Goal: Task Accomplishment & Management: Use online tool/utility

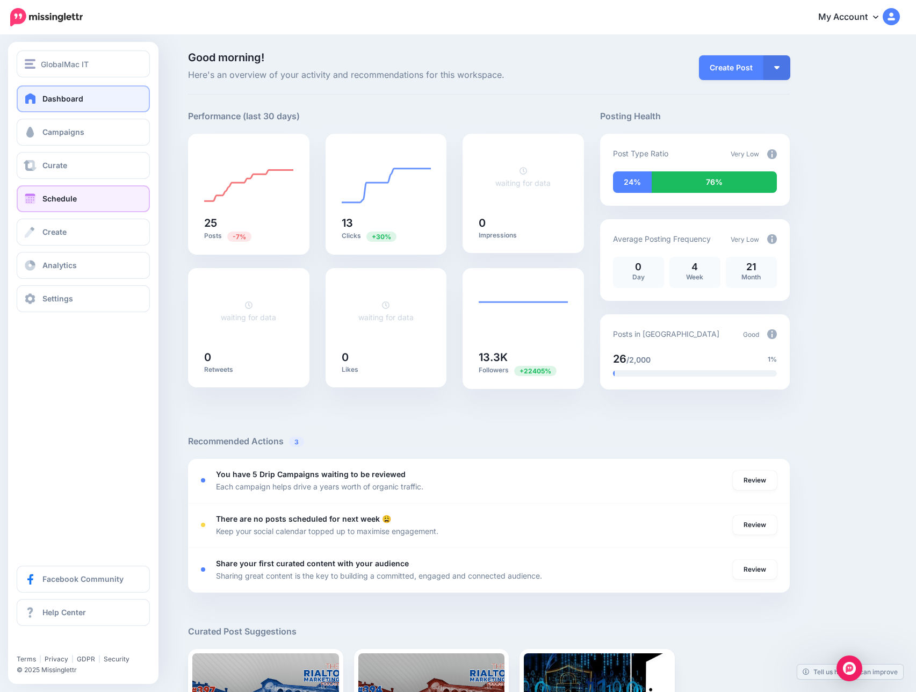
click at [28, 203] on span at bounding box center [30, 198] width 14 height 11
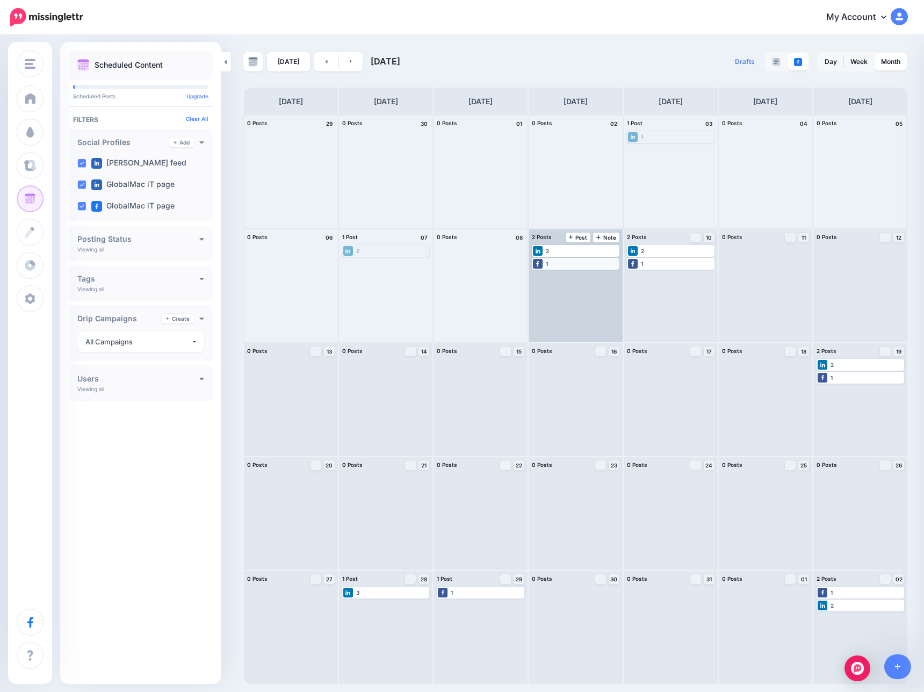
click at [564, 260] on div "1" at bounding box center [575, 264] width 85 height 10
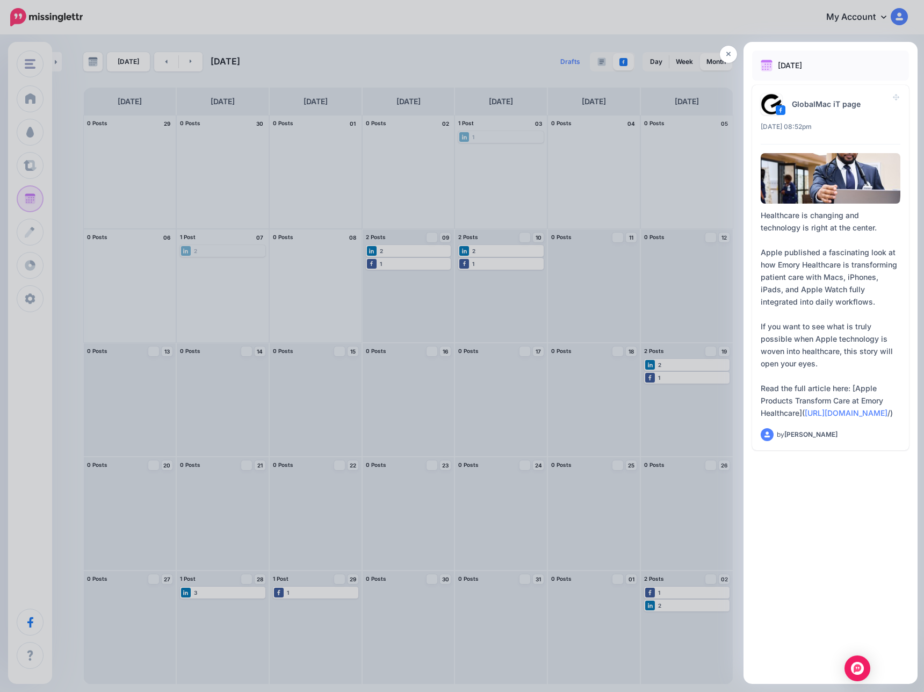
click at [591, 187] on div at bounding box center [462, 346] width 924 height 692
click at [727, 51] on icon at bounding box center [728, 54] width 5 height 8
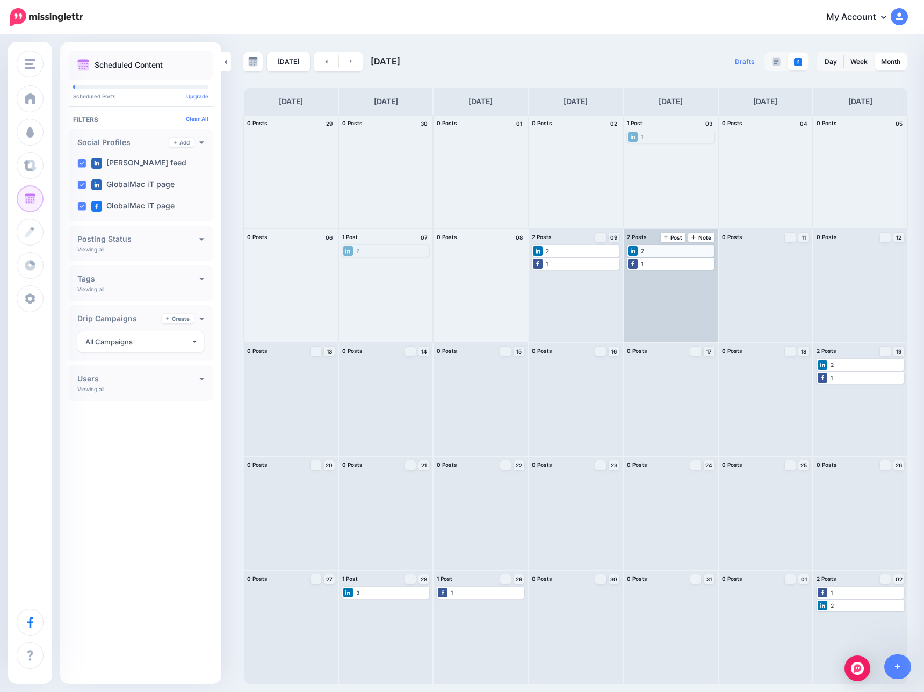
click at [661, 254] on div "2" at bounding box center [670, 251] width 85 height 10
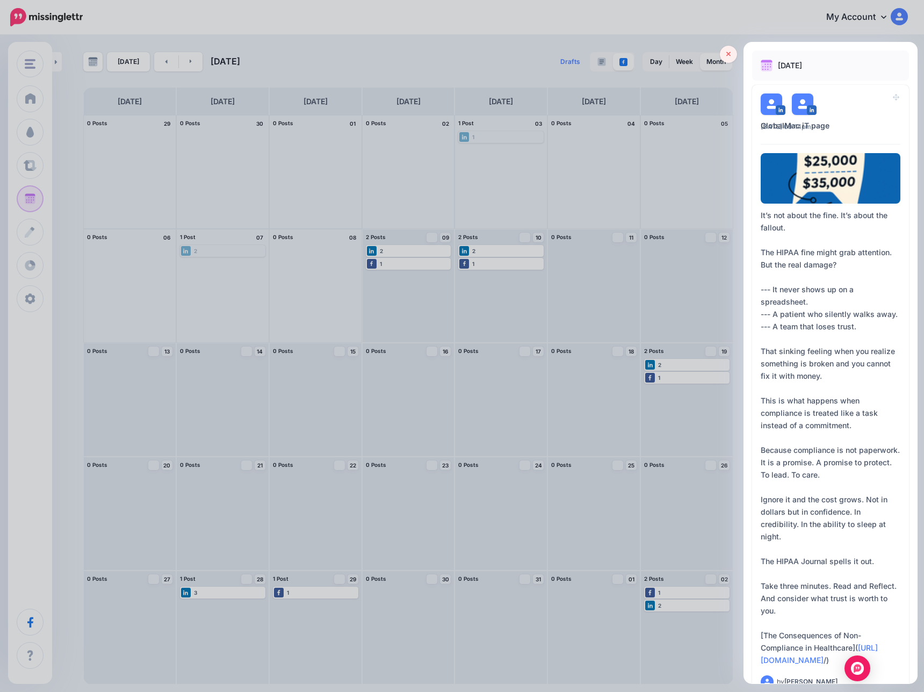
click at [720, 54] on link at bounding box center [728, 54] width 17 height 17
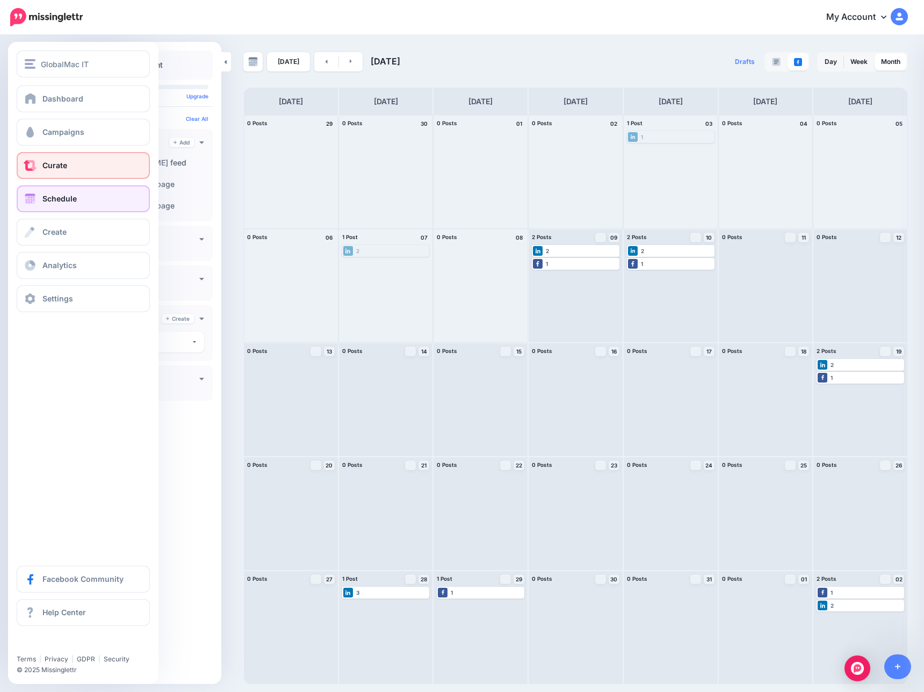
click at [44, 155] on link "Curate" at bounding box center [83, 165] width 133 height 27
click at [53, 134] on span "Campaigns" at bounding box center [63, 131] width 42 height 9
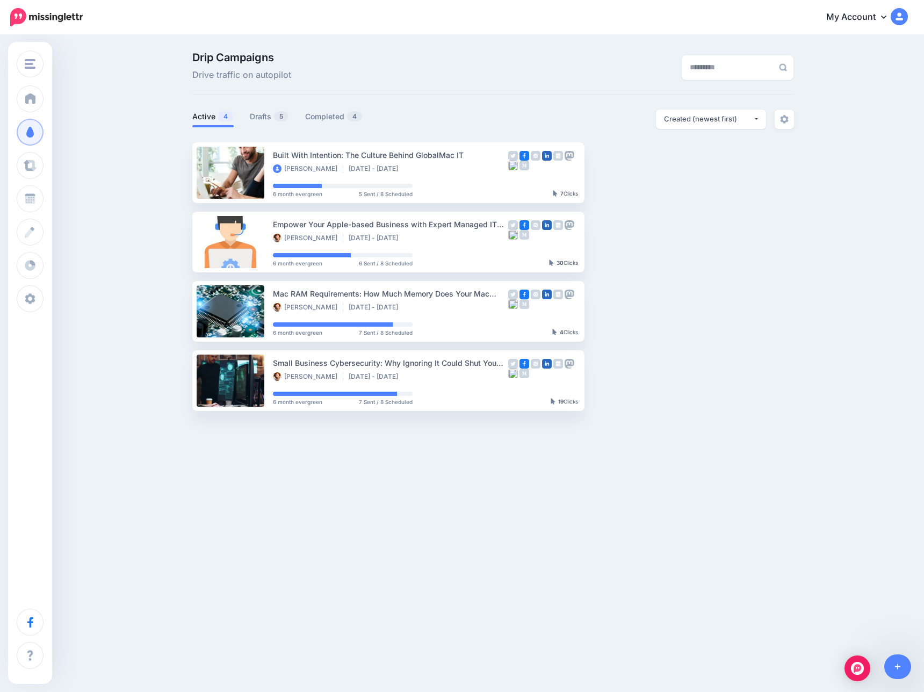
click at [242, 113] on ul "Active 4 Drafts 5 Completed 4" at bounding box center [342, 119] width 301 height 18
click at [254, 114] on link "Drafts 5" at bounding box center [269, 116] width 39 height 13
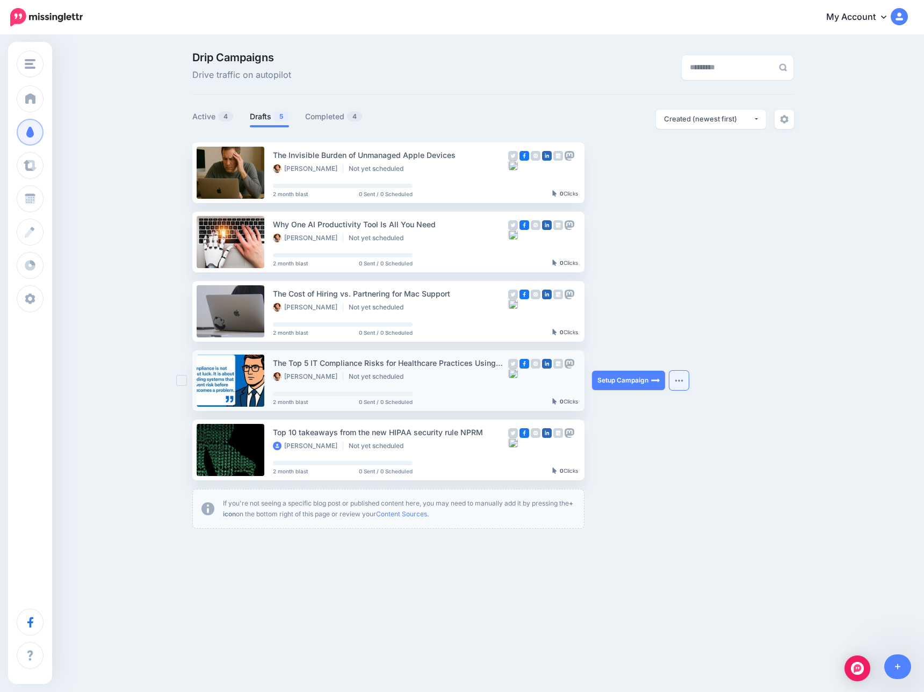
click at [685, 375] on button "button" at bounding box center [678, 380] width 19 height 19
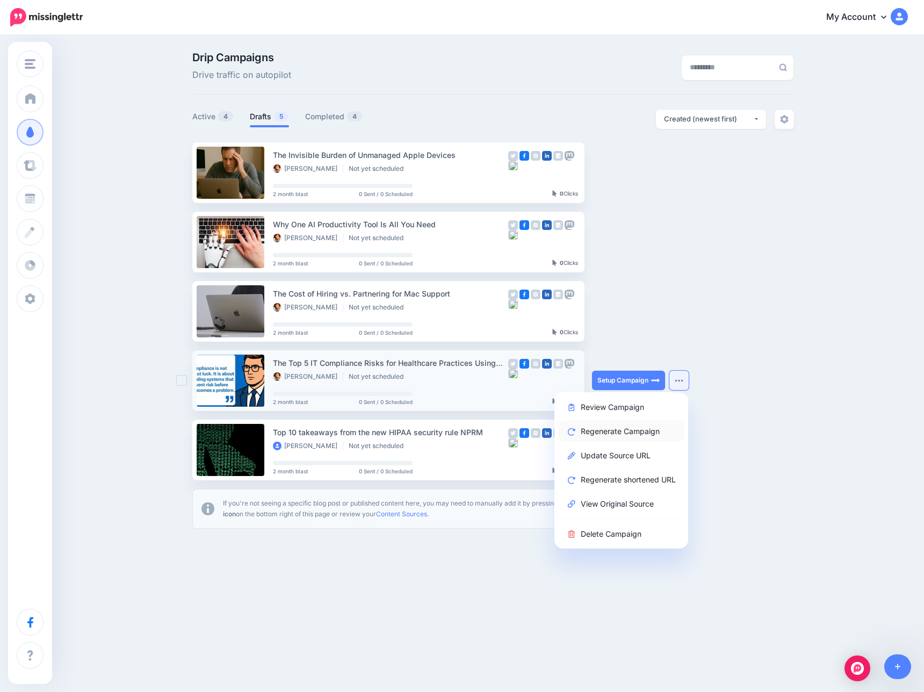
click at [618, 430] on link "Regenerate Campaign" at bounding box center [621, 431] width 125 height 21
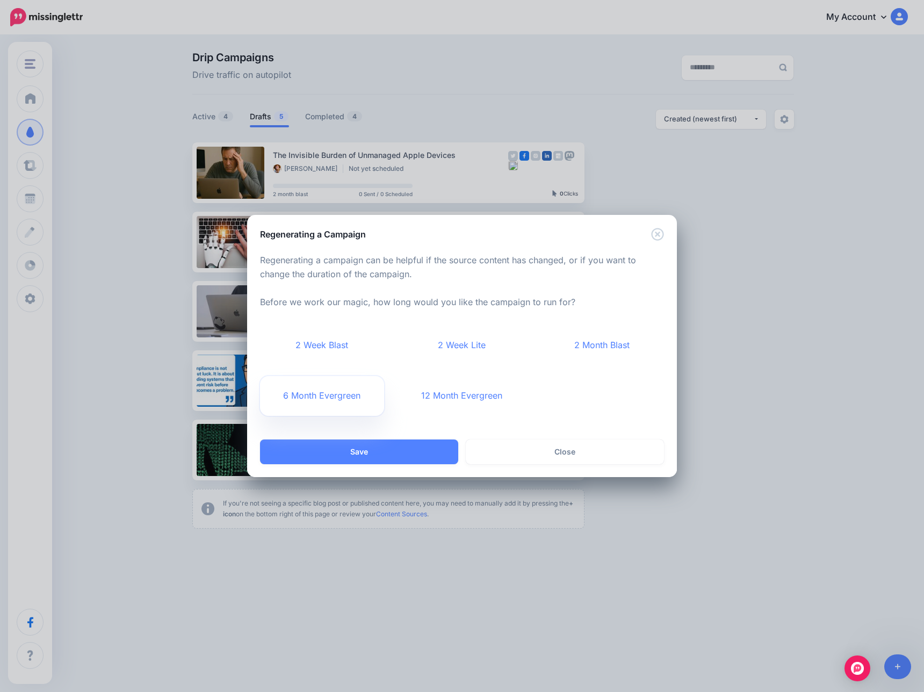
click at [303, 400] on link "6 Month Evergreen" at bounding box center [322, 396] width 124 height 40
click at [377, 443] on button "Save" at bounding box center [359, 451] width 198 height 25
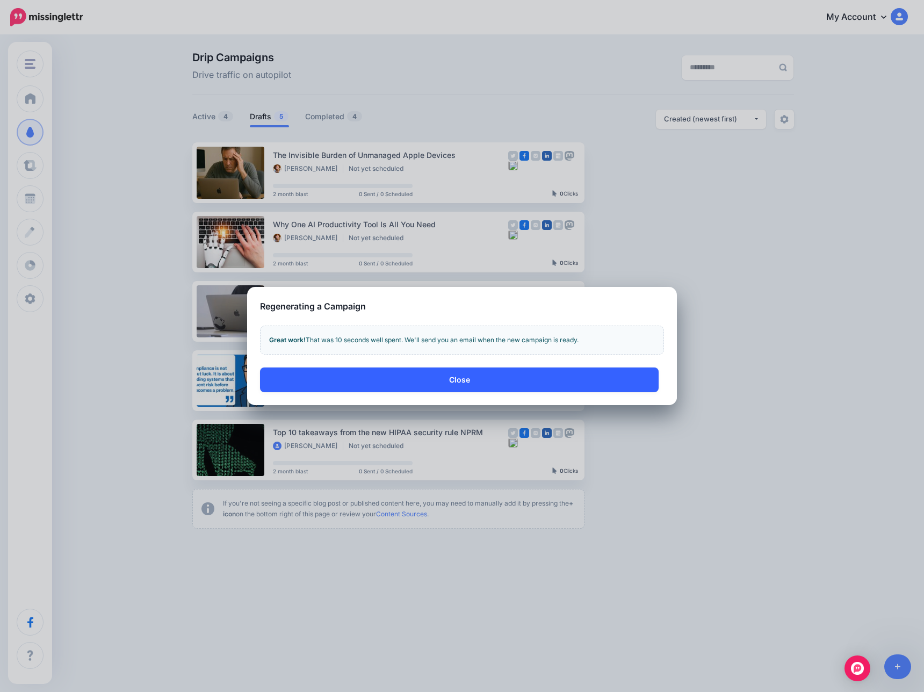
click at [411, 389] on button "Close" at bounding box center [459, 379] width 399 height 25
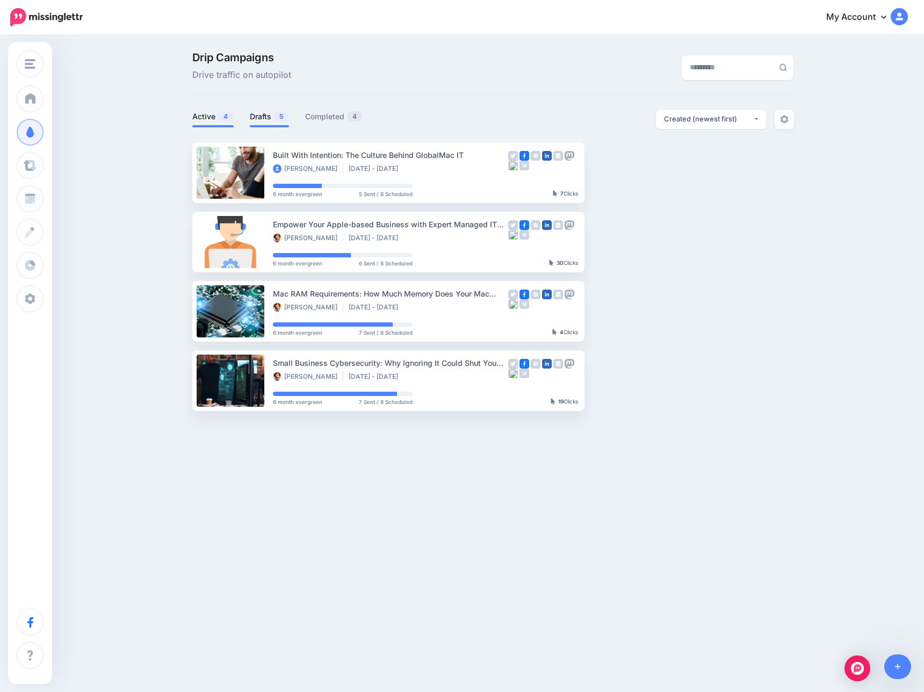
click at [263, 110] on link "Drafts 5" at bounding box center [269, 116] width 39 height 13
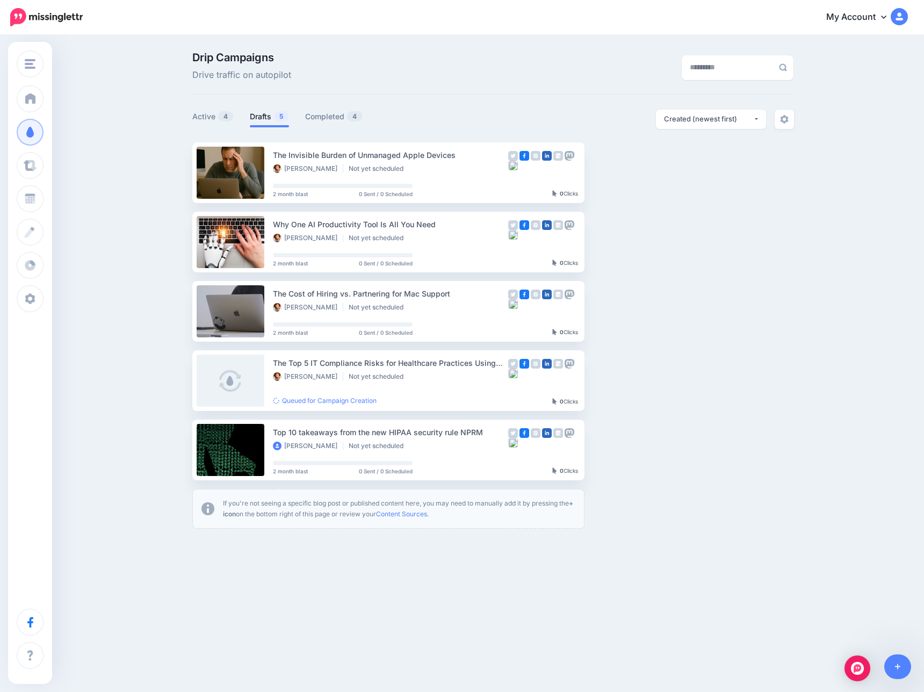
click at [756, 259] on ul "The Invisible Burden of Unmanaged Apple Devices Christine Rivett Not yet schedu…" at bounding box center [493, 335] width 602 height 386
click at [586, 99] on div "Drip Campaigns Drive traffic on autopilot Active 4 5 4" at bounding box center [493, 290] width 618 height 477
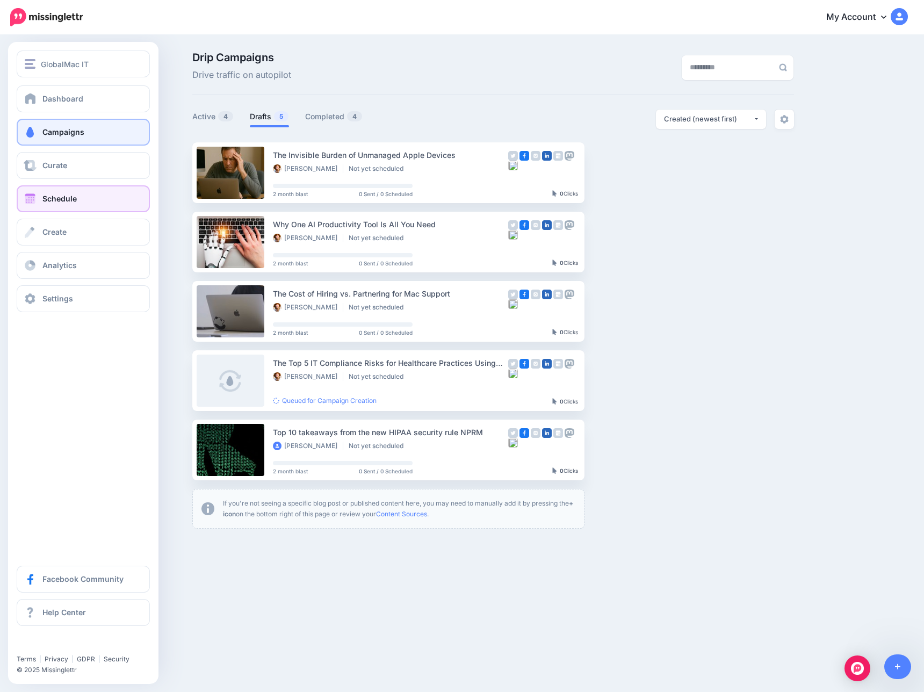
click at [35, 196] on span at bounding box center [30, 198] width 14 height 11
